Goal: Find specific page/section: Find specific page/section

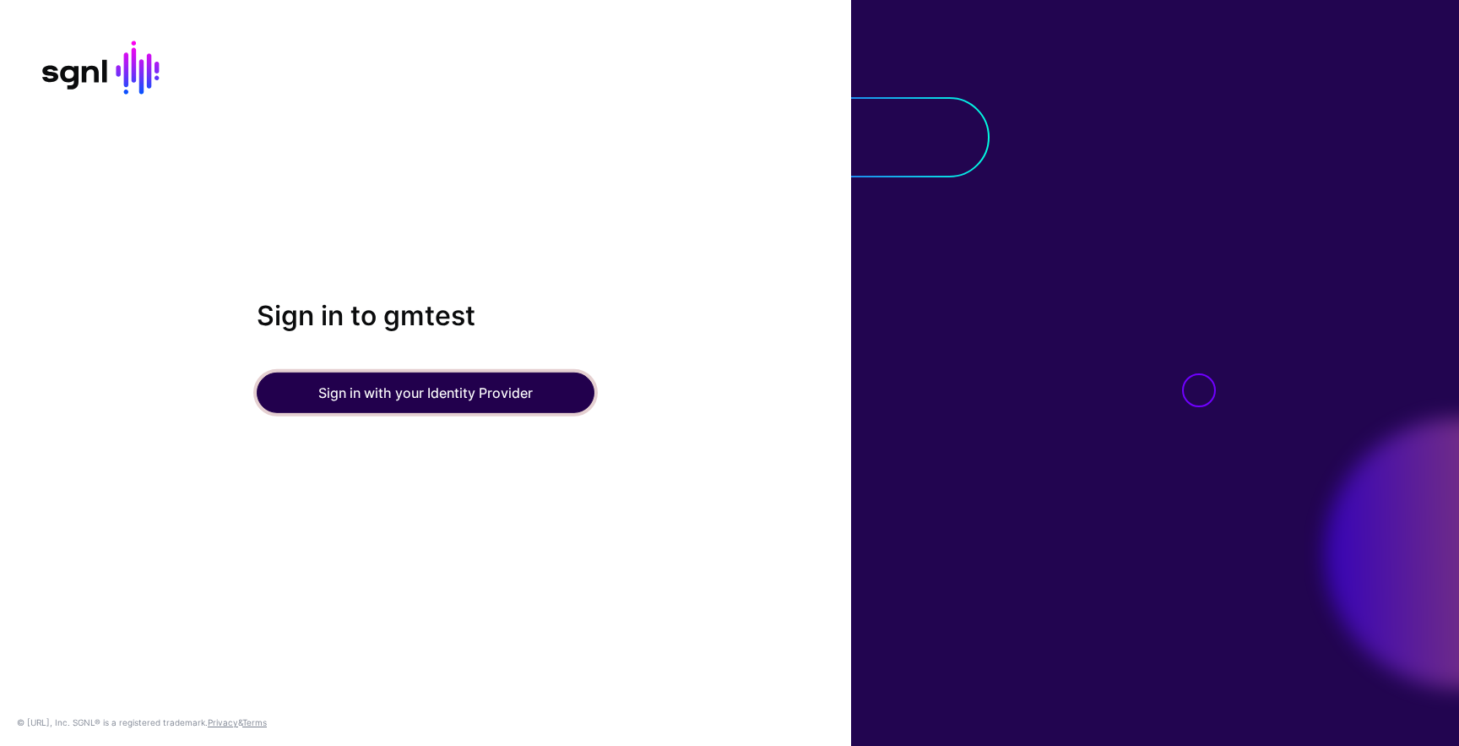
click at [442, 388] on button "Sign in with your Identity Provider" at bounding box center [426, 392] width 338 height 41
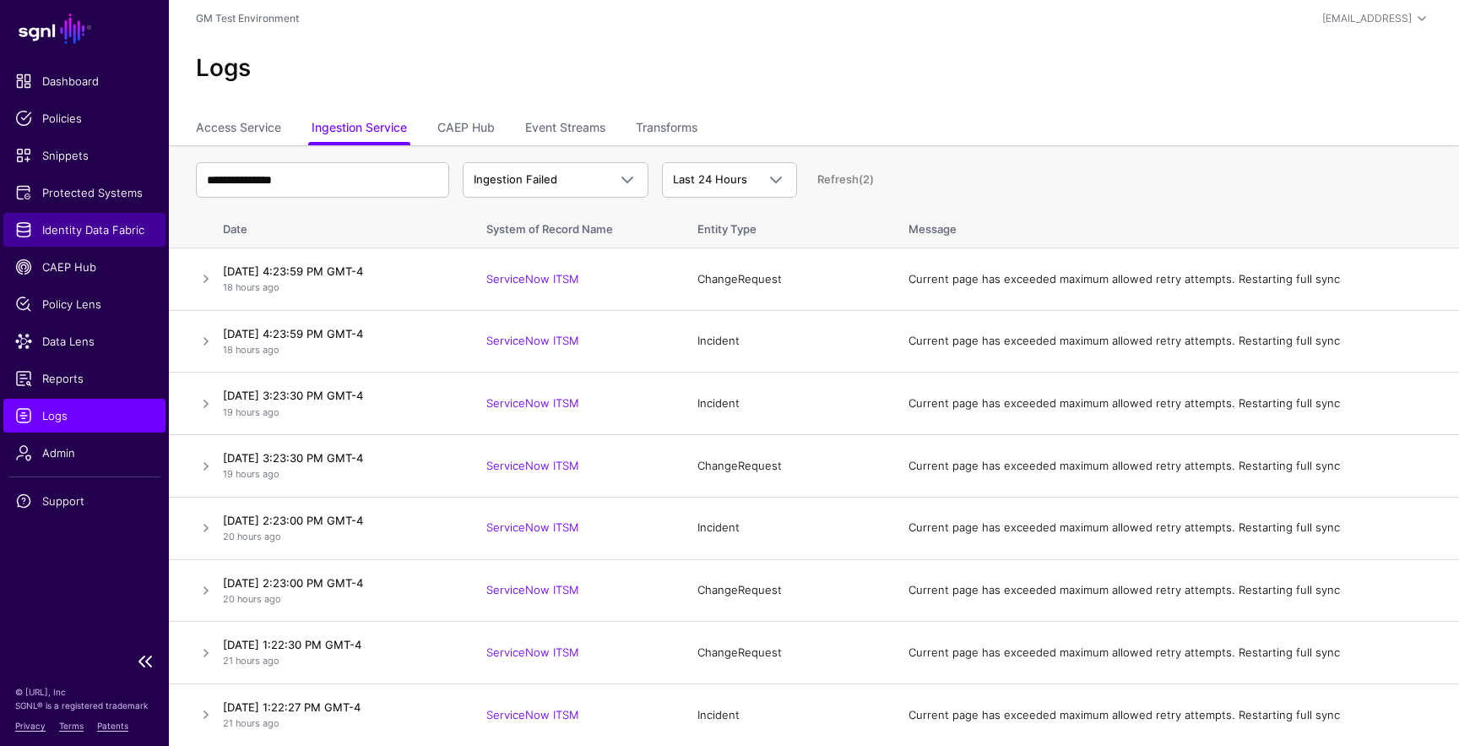
click at [90, 230] on span "Identity Data Fabric" at bounding box center [84, 229] width 138 height 17
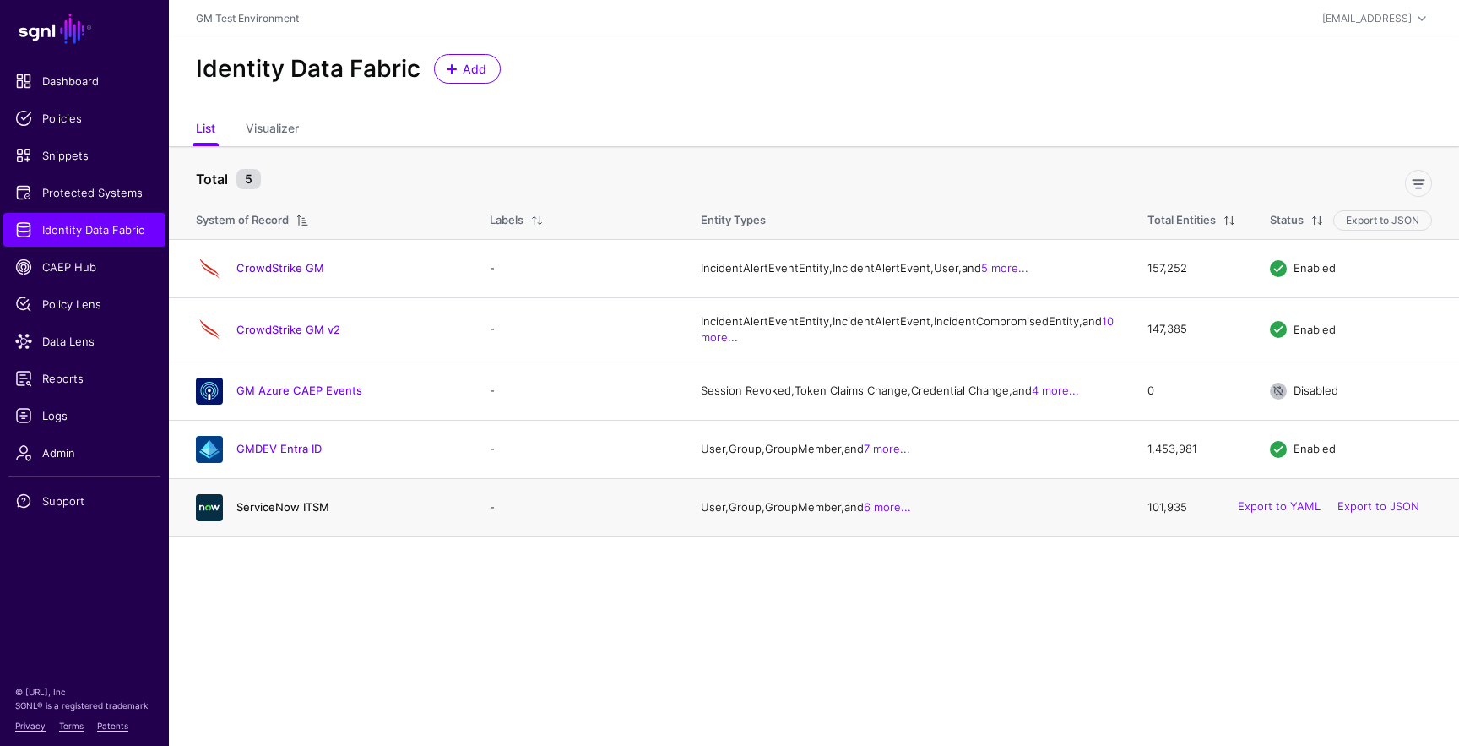
click at [267, 513] on link "ServiceNow ITSM" at bounding box center [282, 507] width 93 height 14
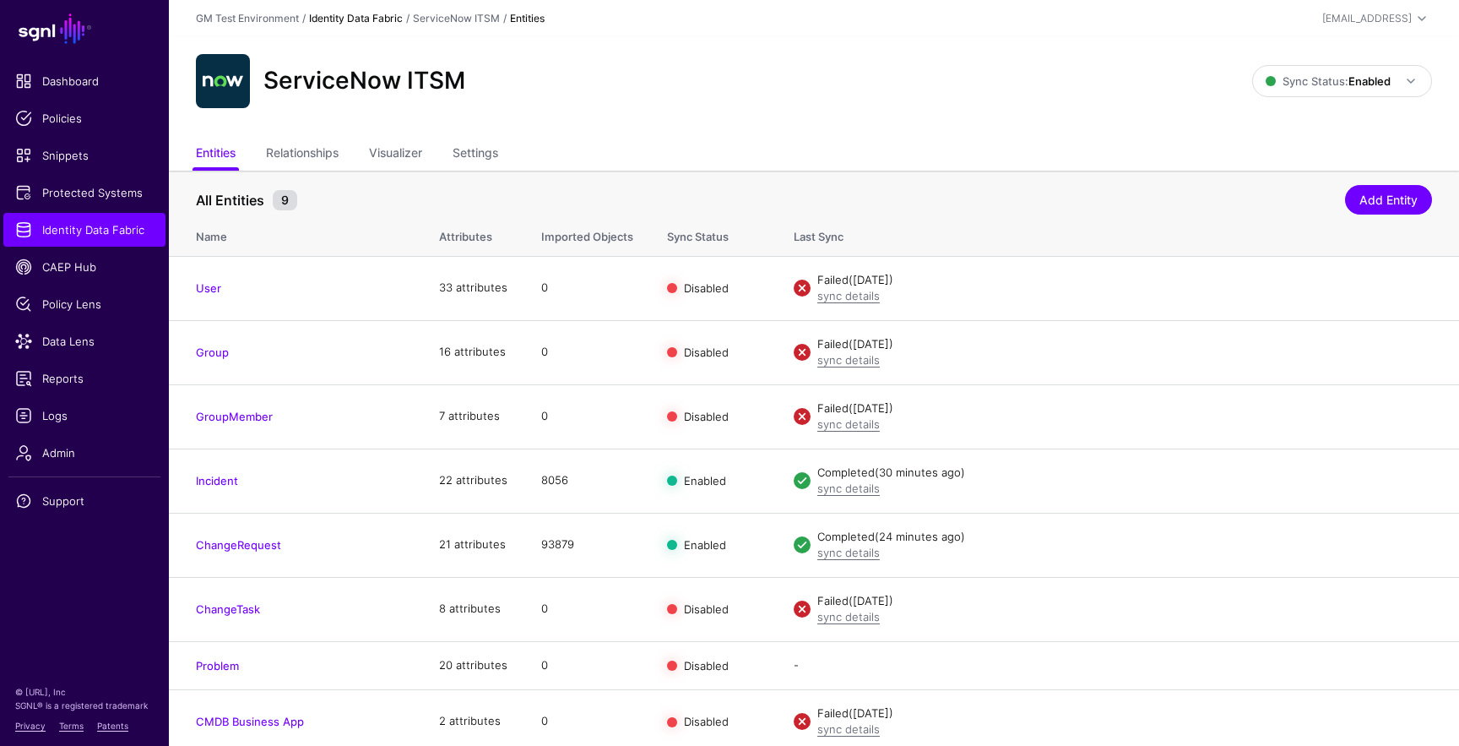
click at [351, 23] on link "Identity Data Fabric" at bounding box center [356, 18] width 94 height 13
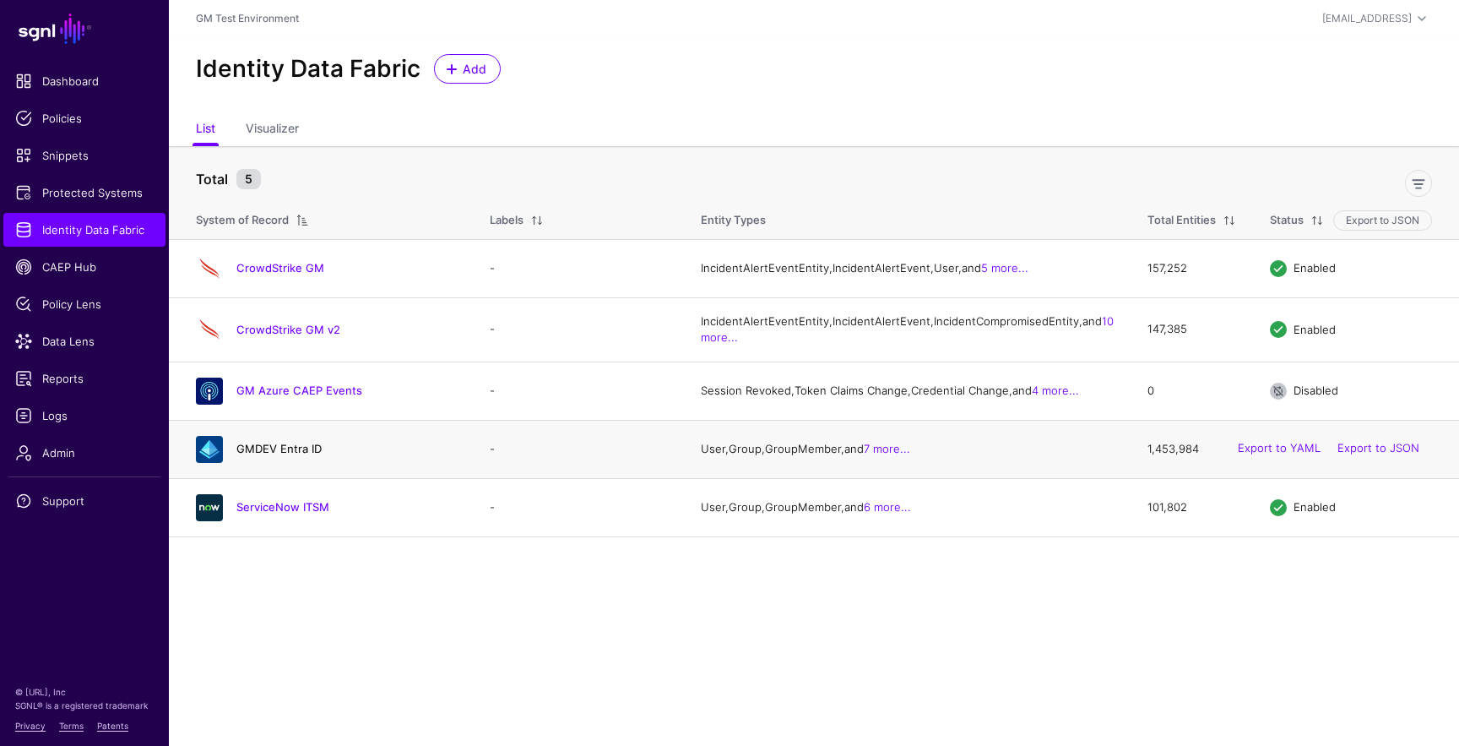
click at [274, 455] on link "GMDEV Entra ID" at bounding box center [278, 449] width 85 height 14
